Goal: Navigation & Orientation: Find specific page/section

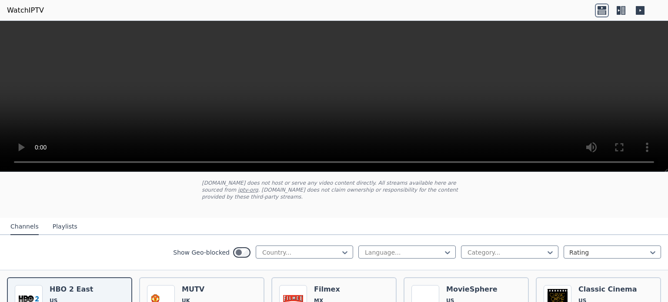
scroll to position [42, 0]
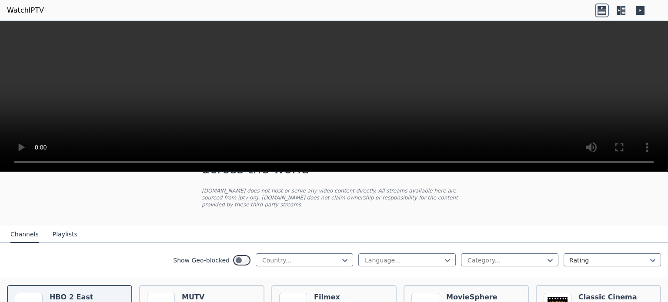
click at [56, 227] on button "Playlists" at bounding box center [65, 235] width 25 height 17
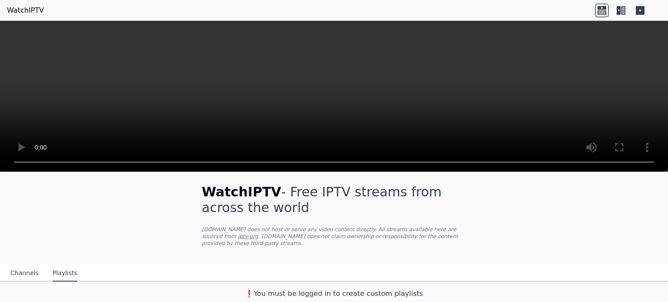
scroll to position [0, 0]
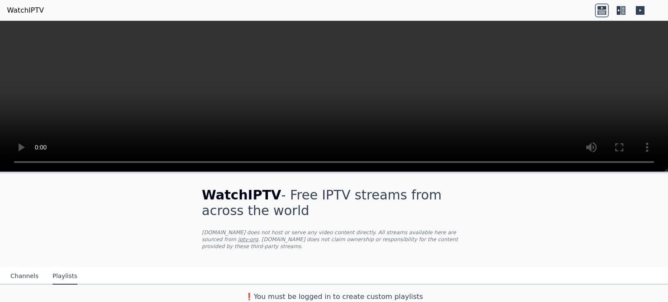
click at [30, 270] on button "Channels" at bounding box center [24, 276] width 28 height 17
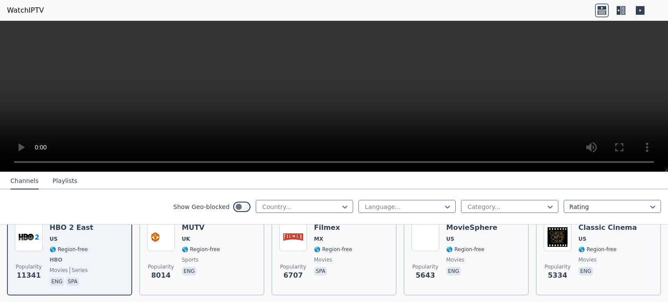
scroll to position [111, 0]
click at [329, 203] on div at bounding box center [300, 207] width 79 height 9
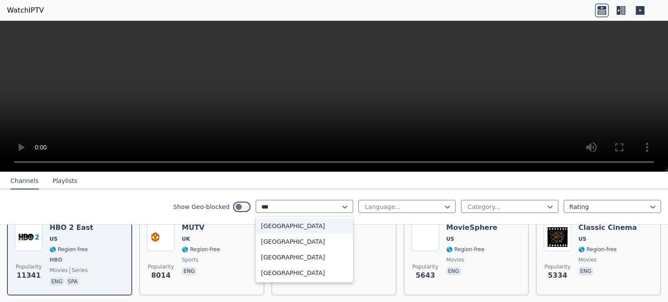
type input "****"
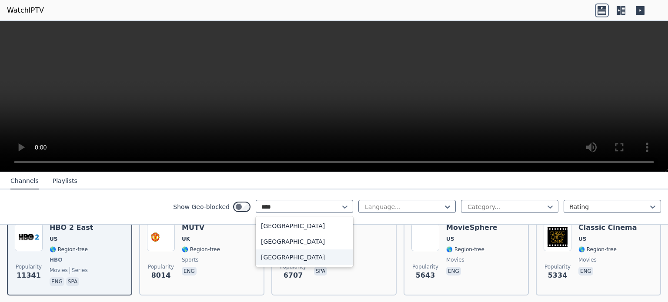
click at [271, 260] on div "[GEOGRAPHIC_DATA]" at bounding box center [304, 258] width 97 height 16
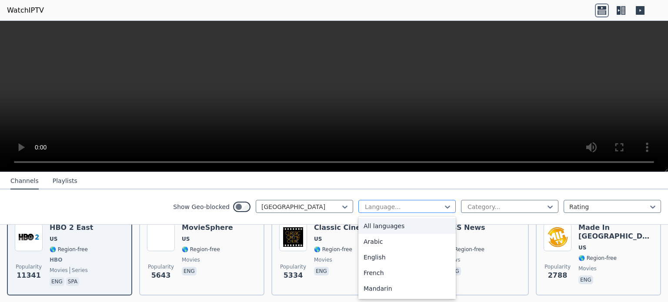
click at [431, 200] on div "Language..." at bounding box center [406, 206] width 97 height 13
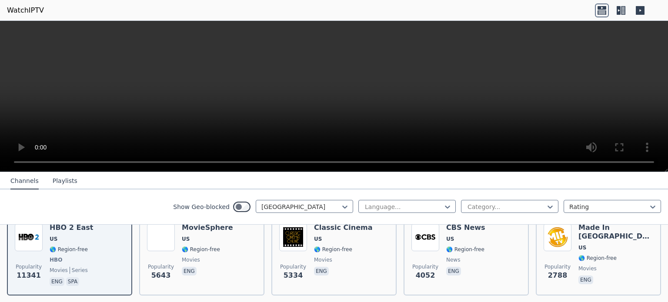
click at [435, 184] on nav "Channels Playlists" at bounding box center [334, 180] width 668 height 17
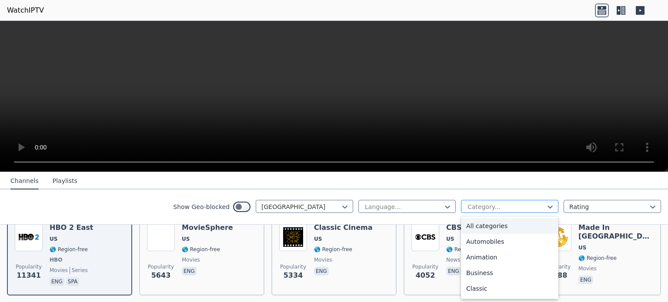
click at [467, 208] on div at bounding box center [506, 207] width 79 height 9
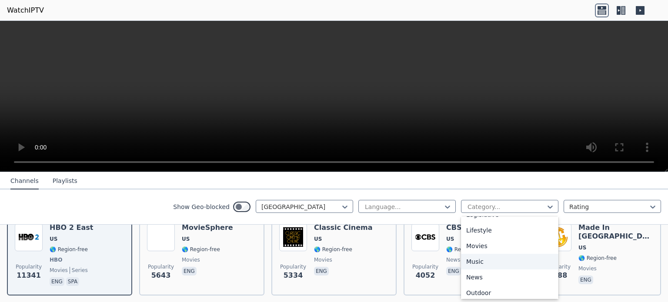
scroll to position [215, 0]
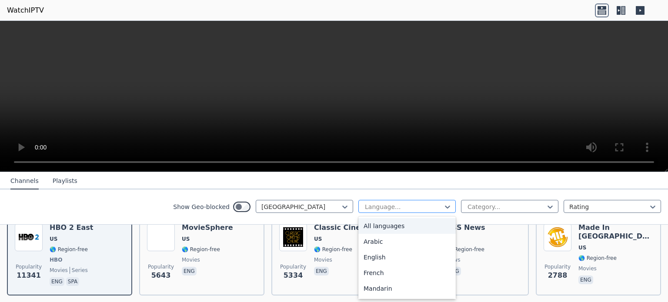
click at [396, 203] on div at bounding box center [403, 207] width 79 height 9
click at [375, 258] on div "English" at bounding box center [406, 258] width 97 height 16
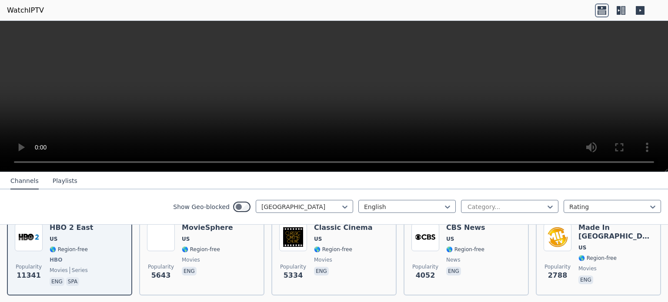
click at [244, 194] on div "Show Geo-blocked [GEOGRAPHIC_DATA] English Category... Rating" at bounding box center [334, 207] width 668 height 35
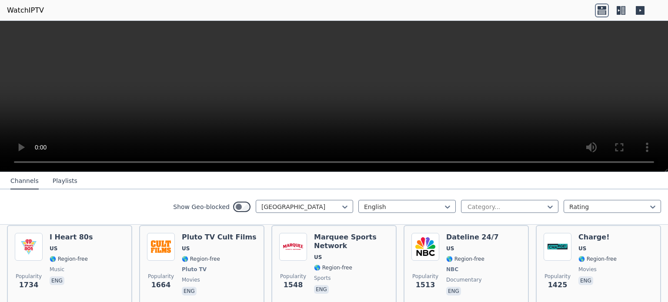
scroll to position [275, 0]
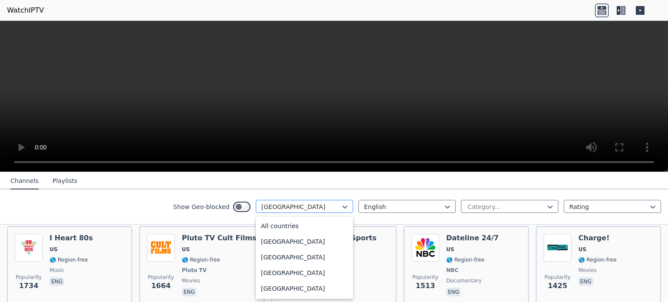
click at [285, 206] on div at bounding box center [300, 207] width 79 height 9
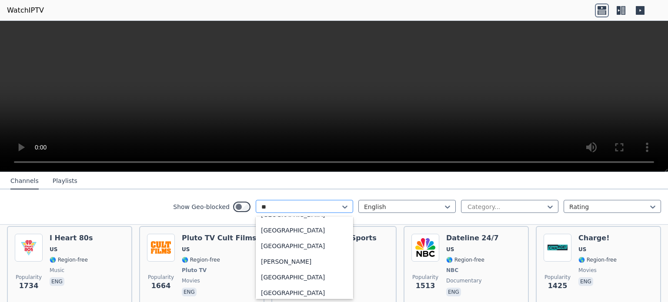
type input "***"
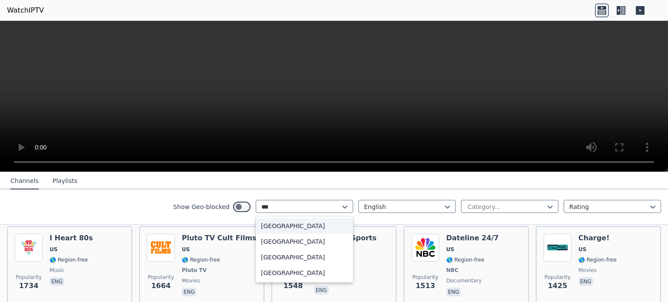
click at [272, 222] on div "[GEOGRAPHIC_DATA]" at bounding box center [304, 226] width 97 height 16
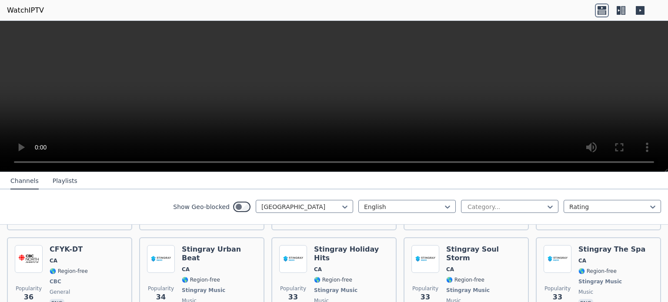
scroll to position [1186, 0]
